Goal: Find specific page/section: Find specific page/section

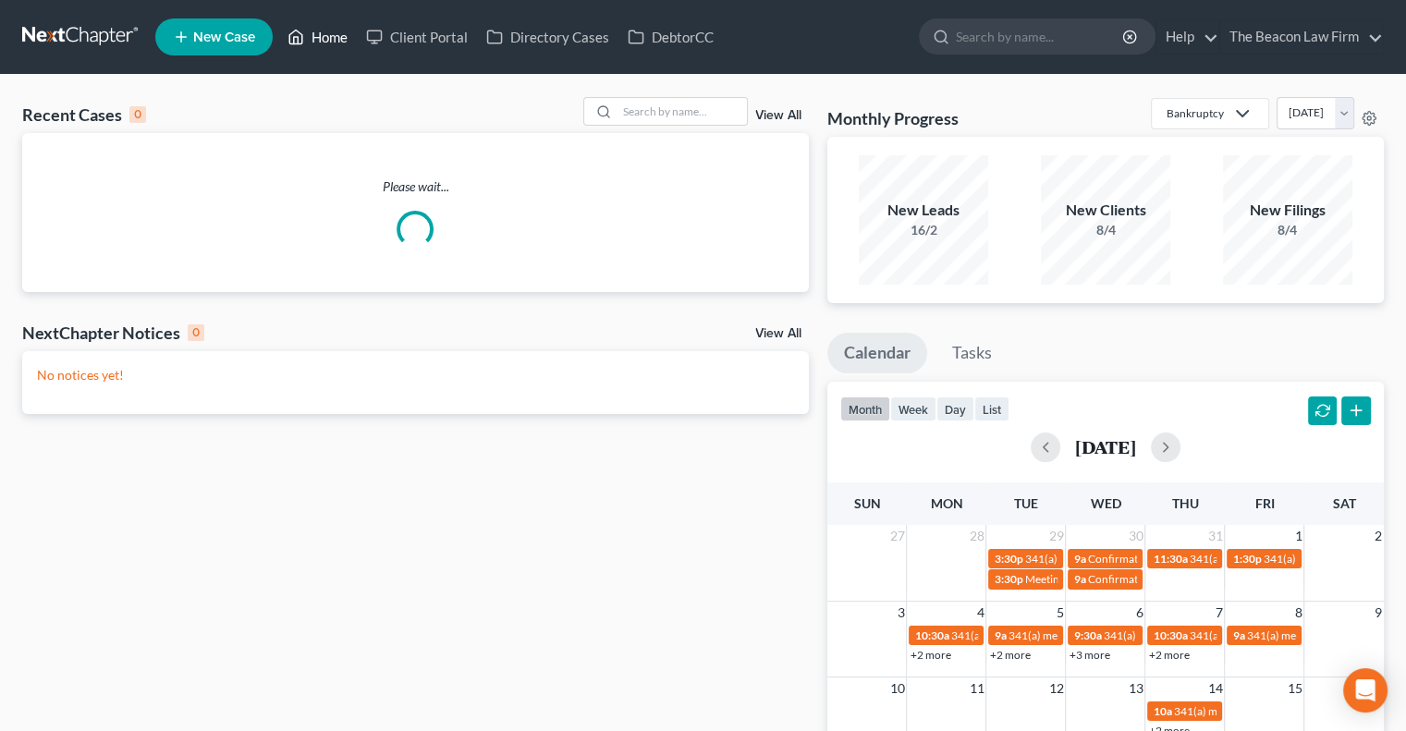
click at [333, 42] on link "Home" at bounding box center [317, 36] width 79 height 33
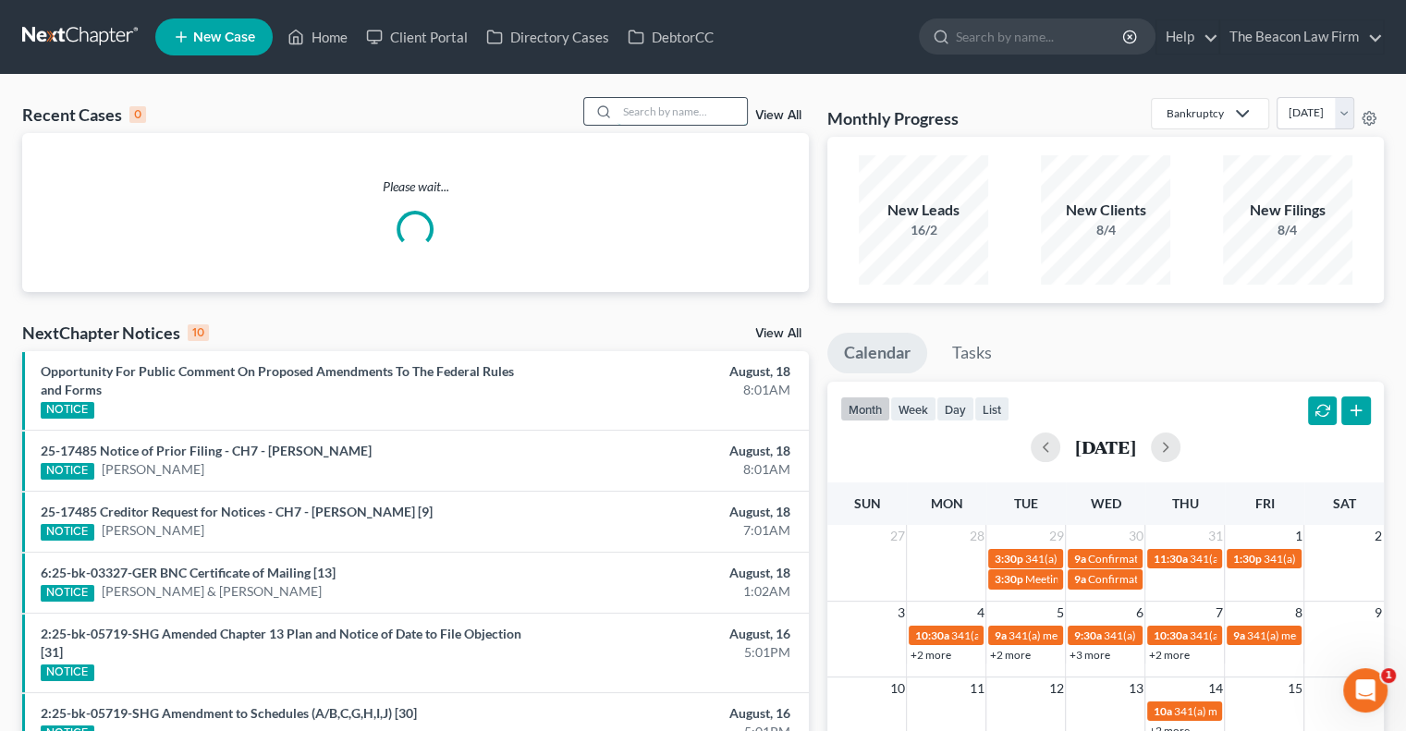
click at [677, 112] on input "search" at bounding box center [682, 111] width 129 height 27
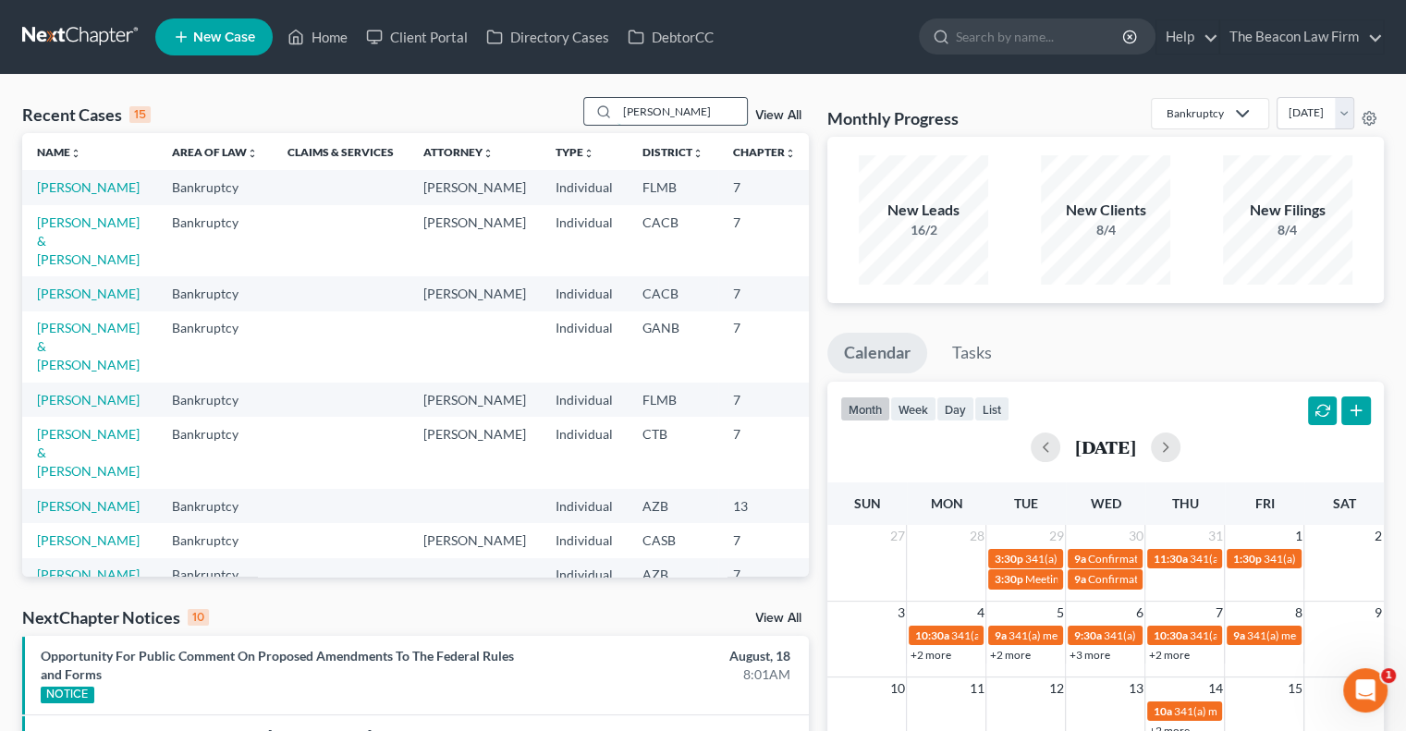
type input "[PERSON_NAME]"
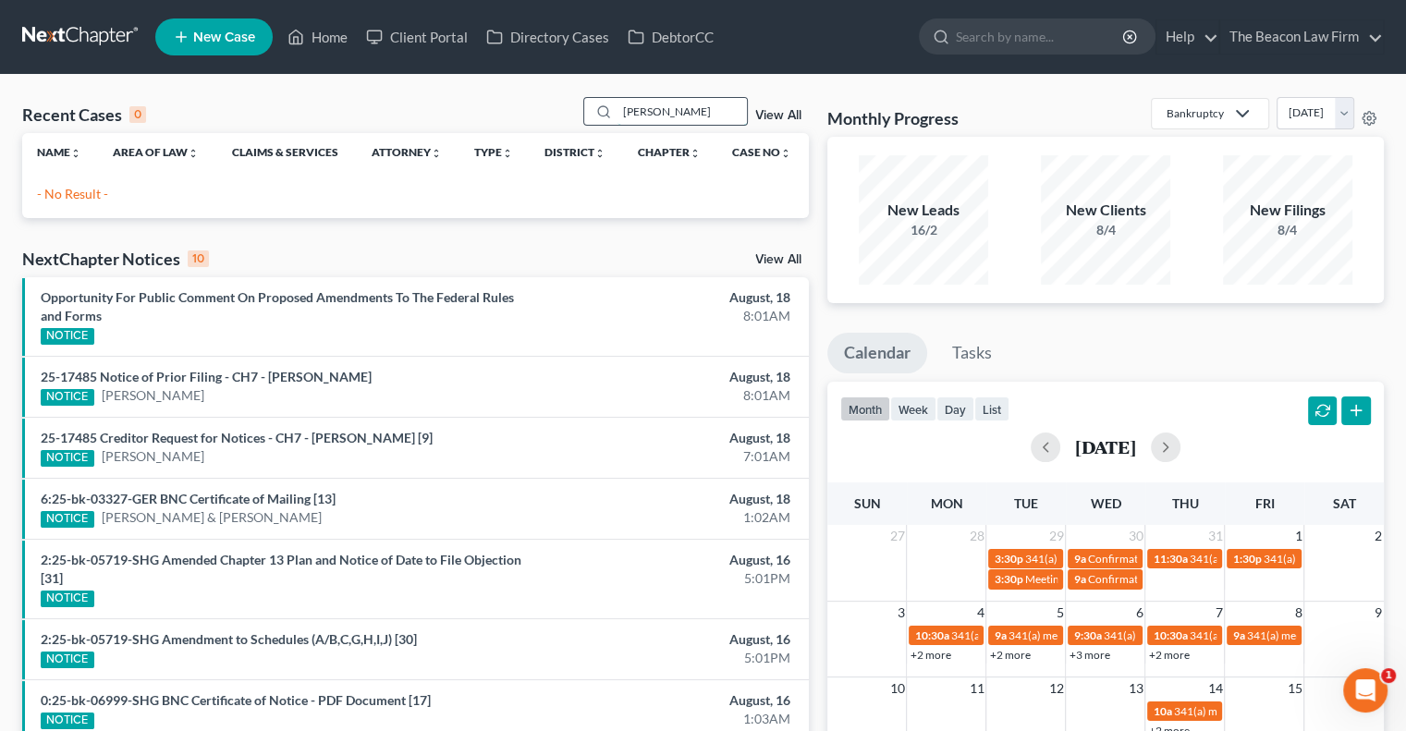
click at [680, 117] on input "[PERSON_NAME]" at bounding box center [682, 111] width 129 height 27
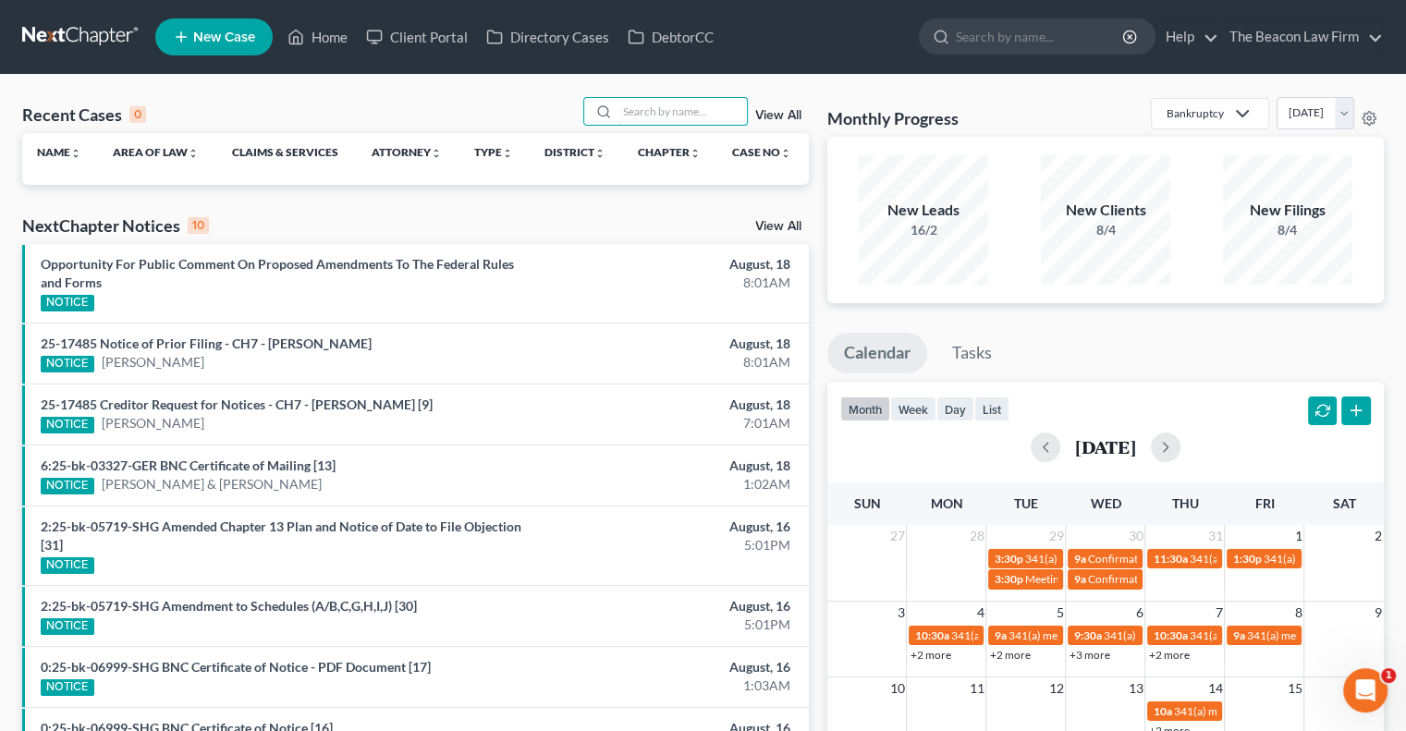
paste input "[PERSON_NAME]"
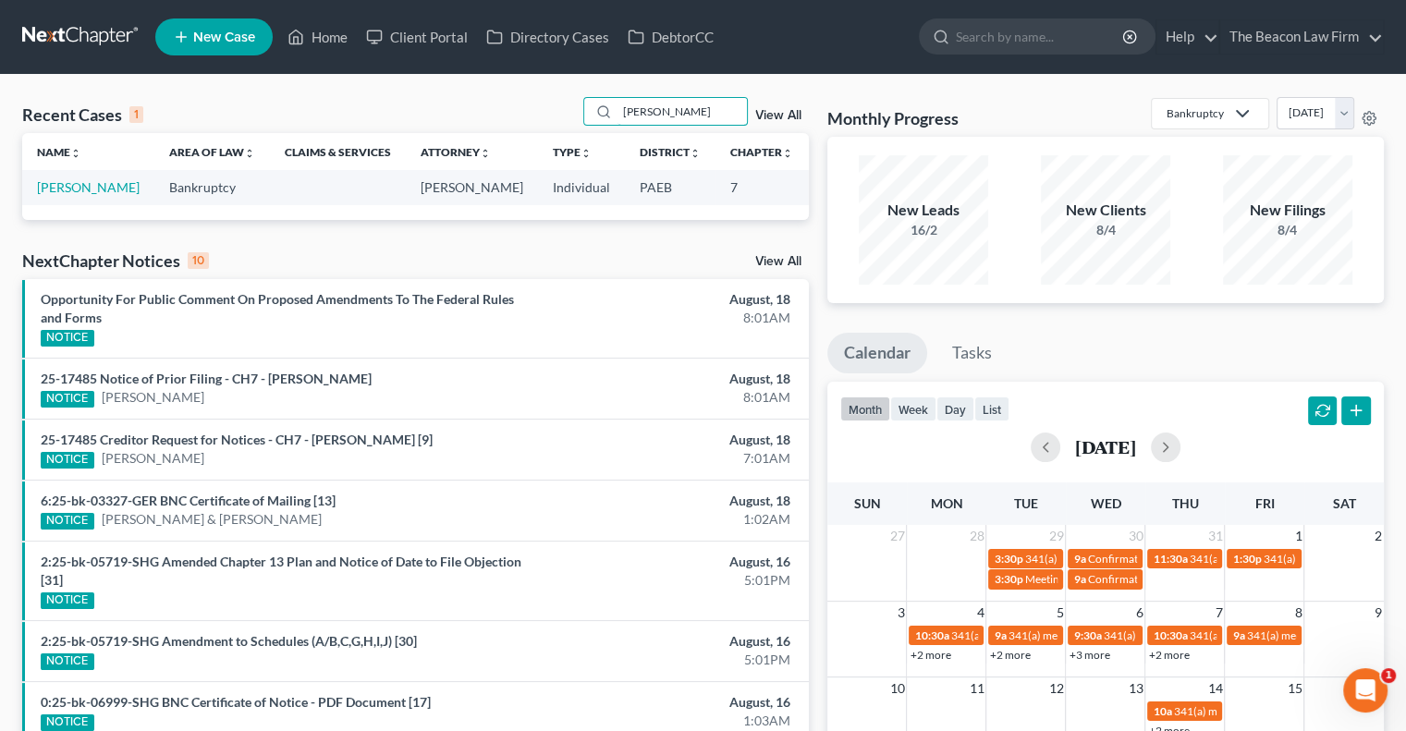
type input "[PERSON_NAME]"
click at [65, 184] on link "[PERSON_NAME]" at bounding box center [88, 187] width 103 height 16
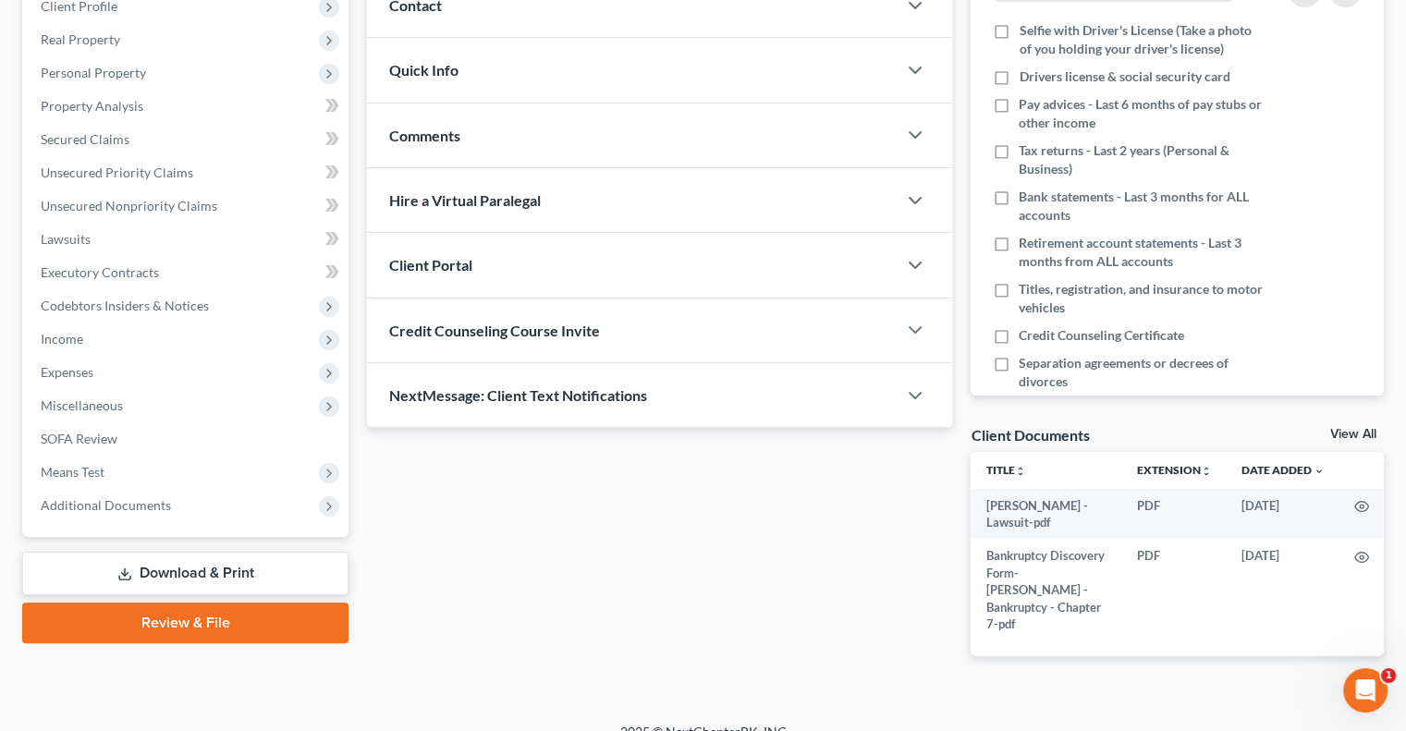
scroll to position [292, 0]
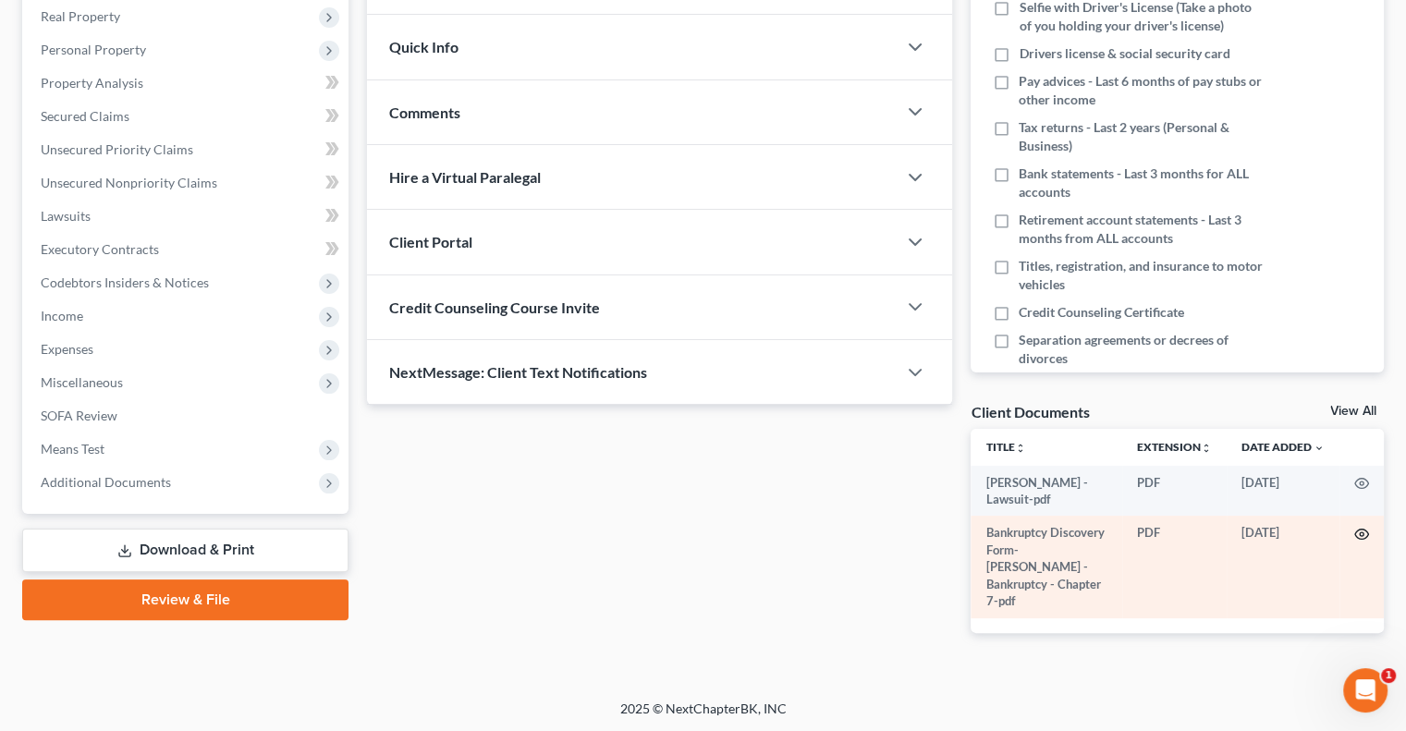
click at [1360, 533] on circle "button" at bounding box center [1362, 535] width 4 height 4
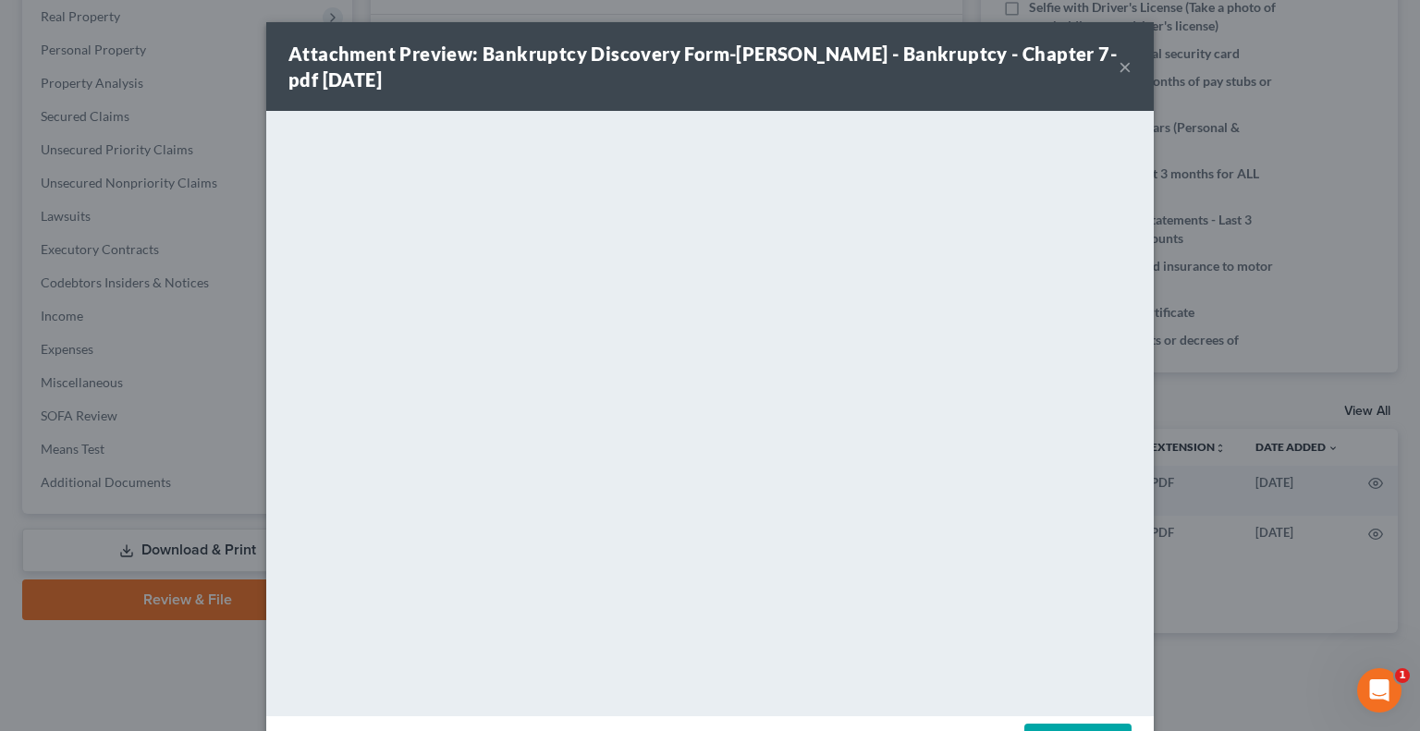
click at [1097, 729] on link "Download" at bounding box center [1077, 743] width 107 height 39
click at [1119, 75] on button "×" at bounding box center [1125, 66] width 13 height 22
